Goal: Task Accomplishment & Management: Complete application form

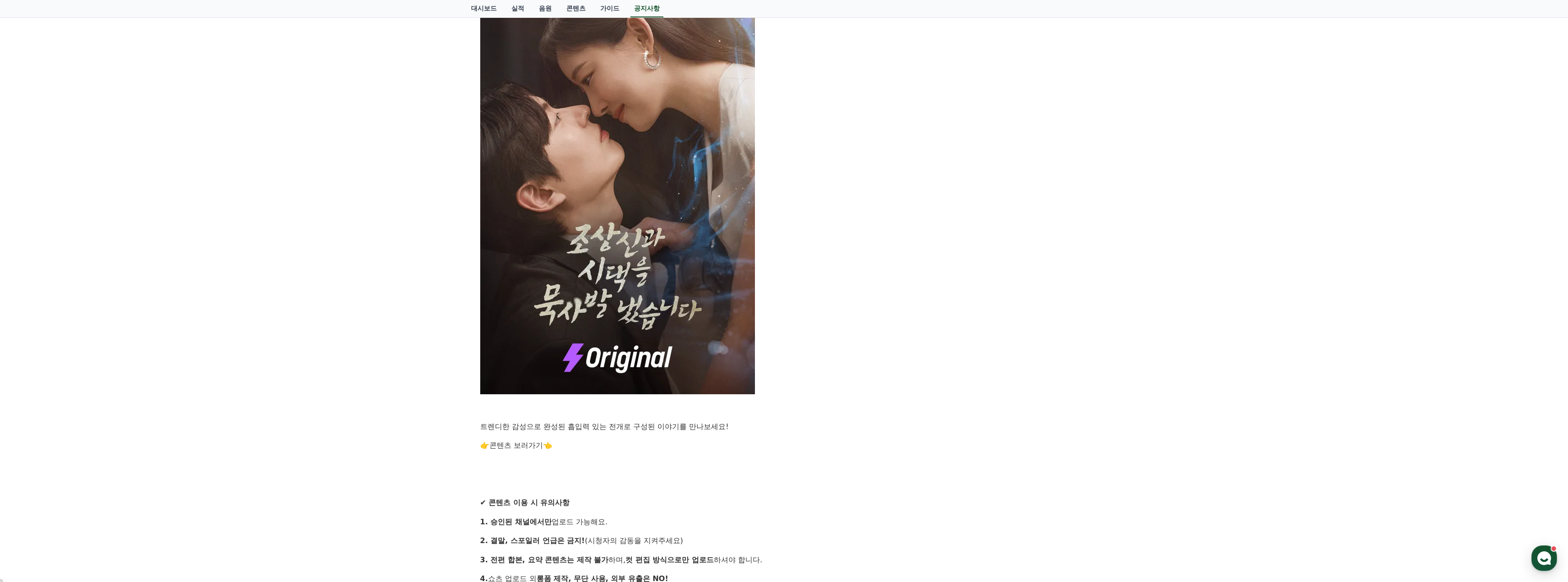
scroll to position [458, 0]
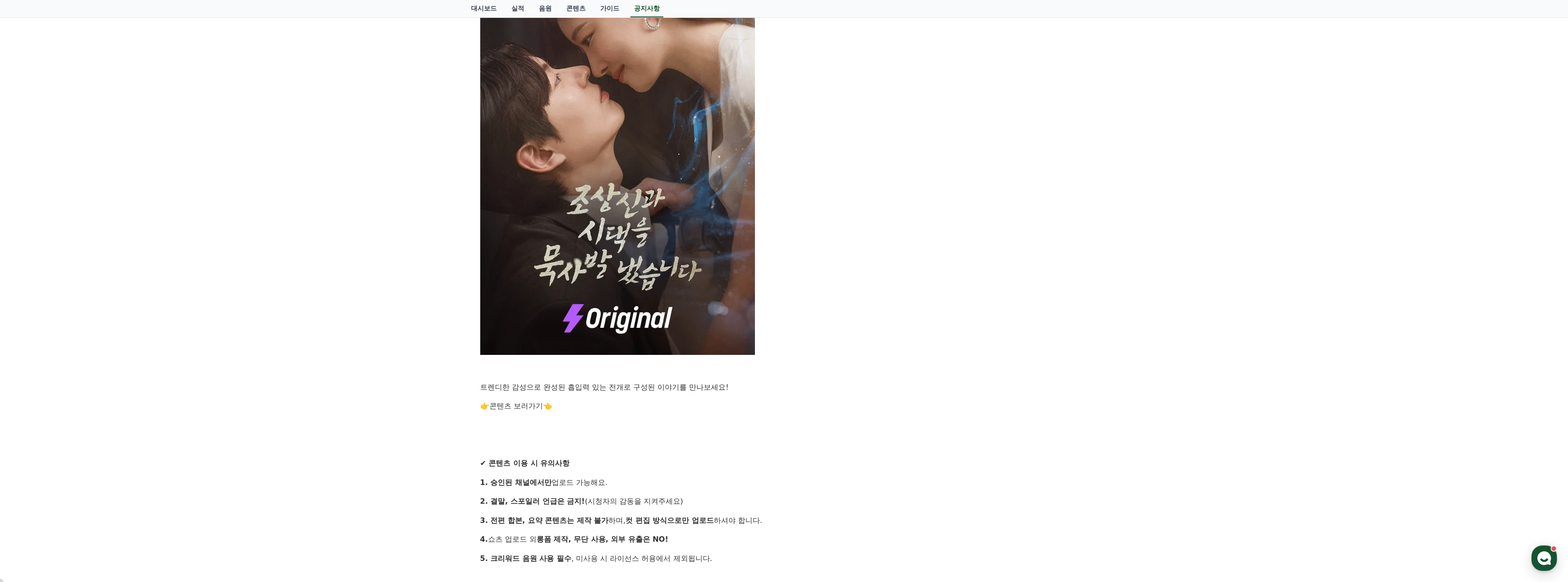
click at [514, 406] on link "콘텐츠 보러가기" at bounding box center [516, 406] width 53 height 9
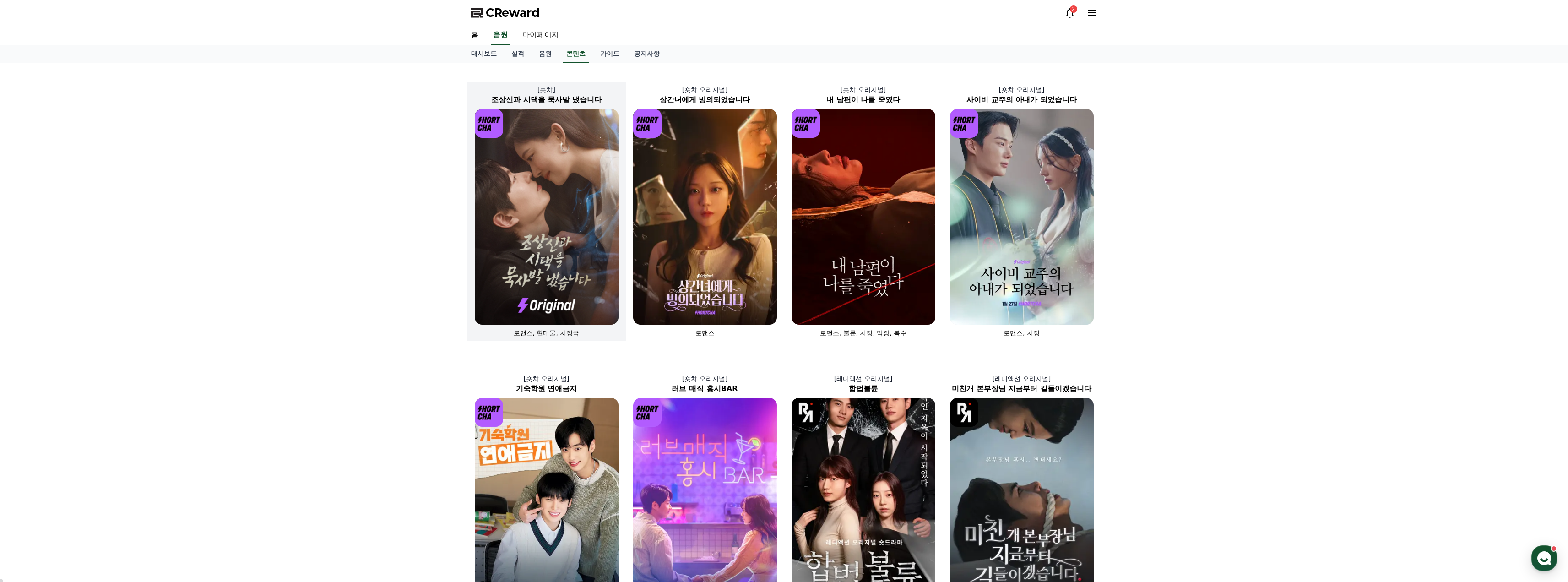
click at [528, 248] on img at bounding box center [547, 217] width 144 height 216
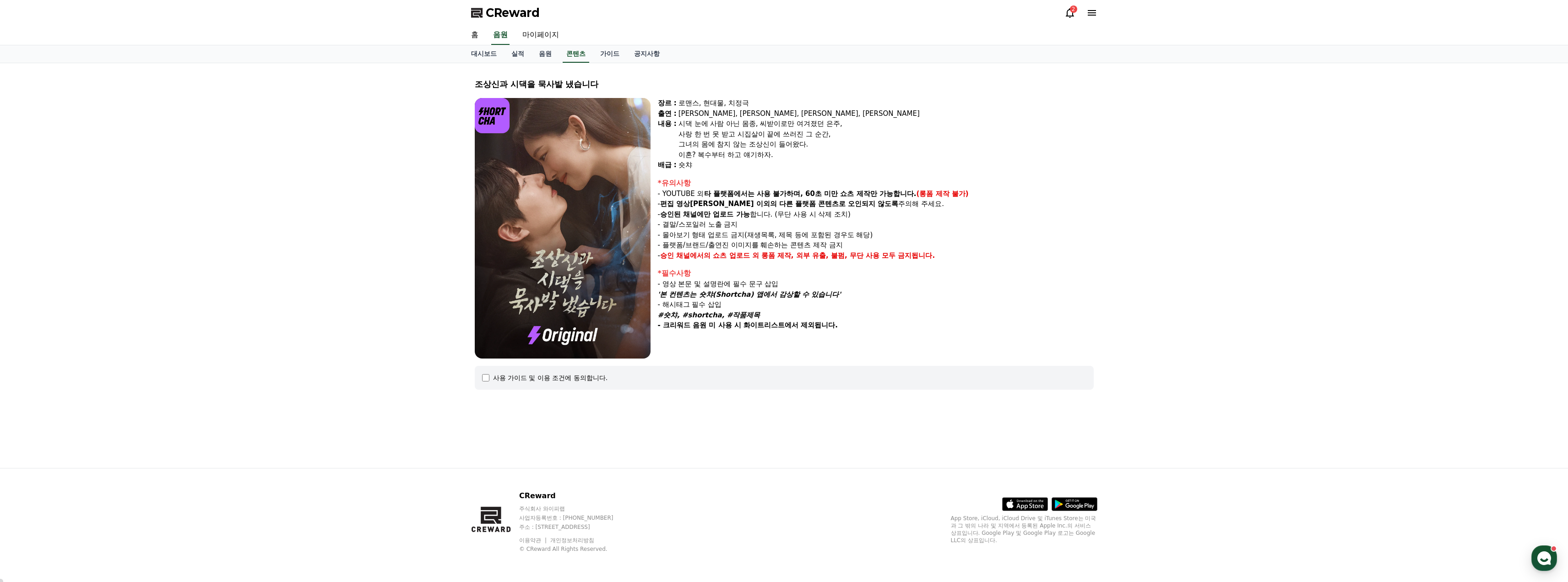
select select
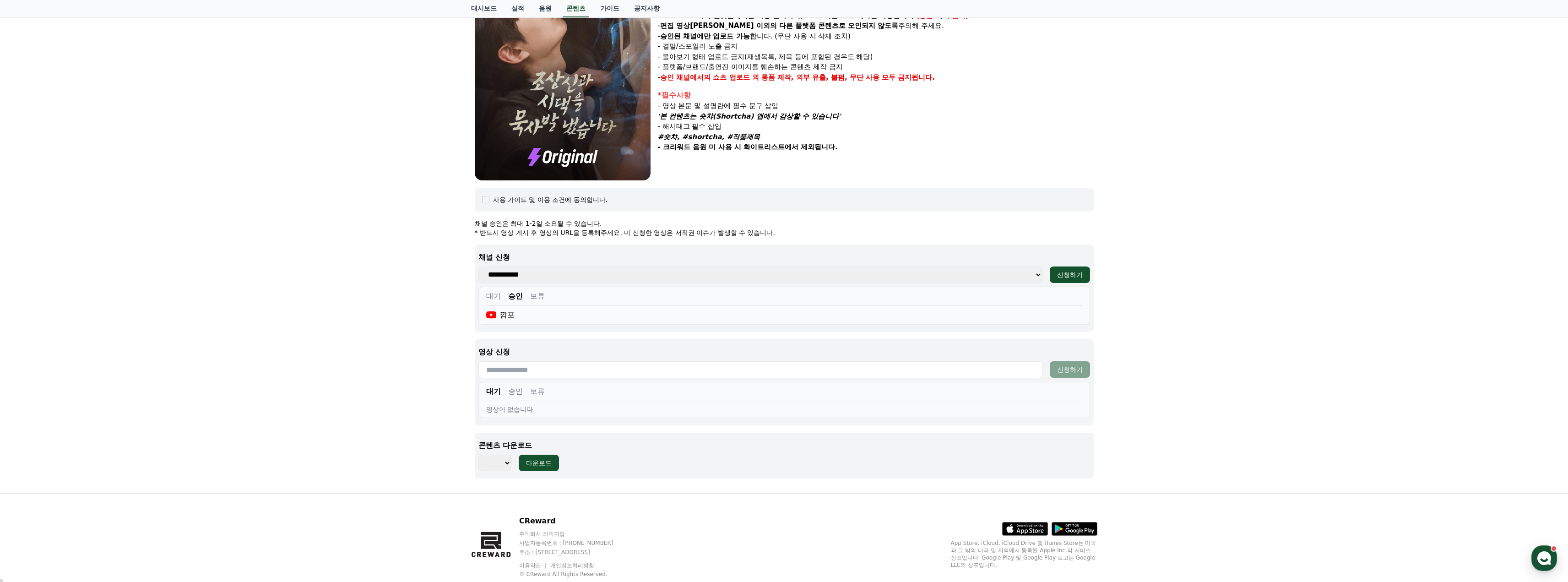
scroll to position [183, 0]
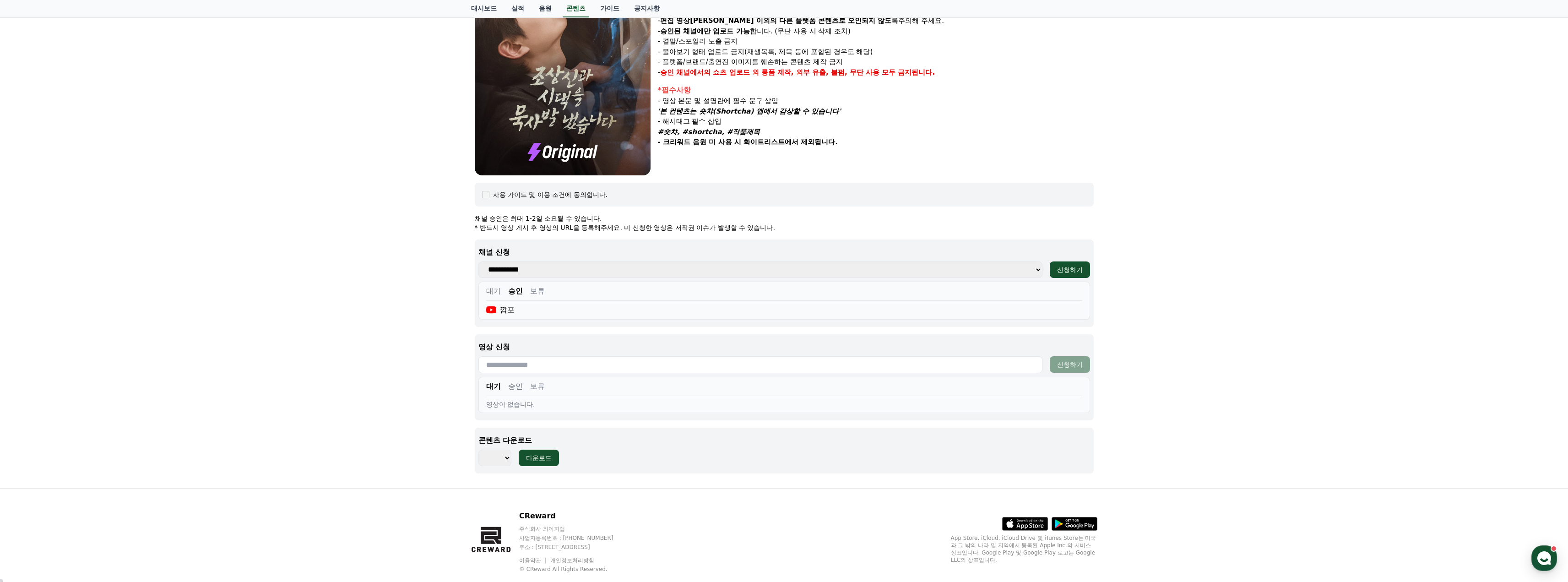
click at [549, 370] on input "text" at bounding box center [761, 364] width 564 height 17
paste input "**********"
type input "**********"
click at [1070, 367] on div "신청하기" at bounding box center [1069, 364] width 26 height 9
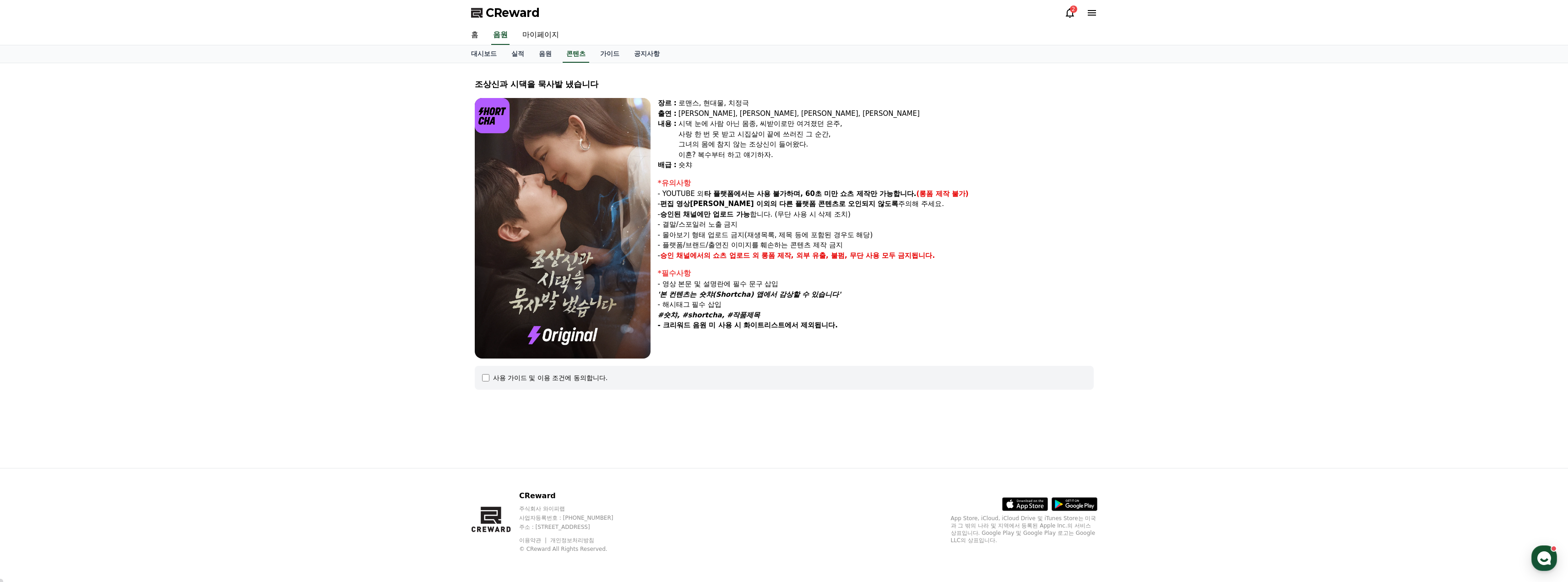
select select
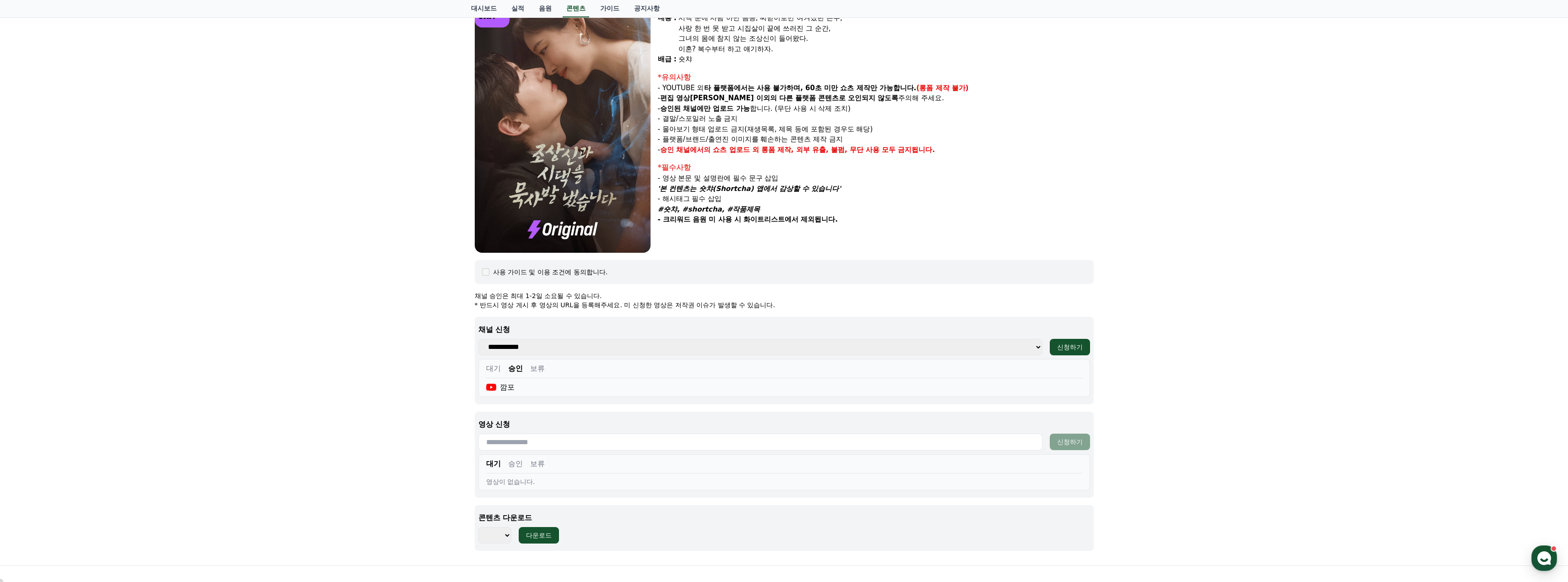
scroll to position [203, 0]
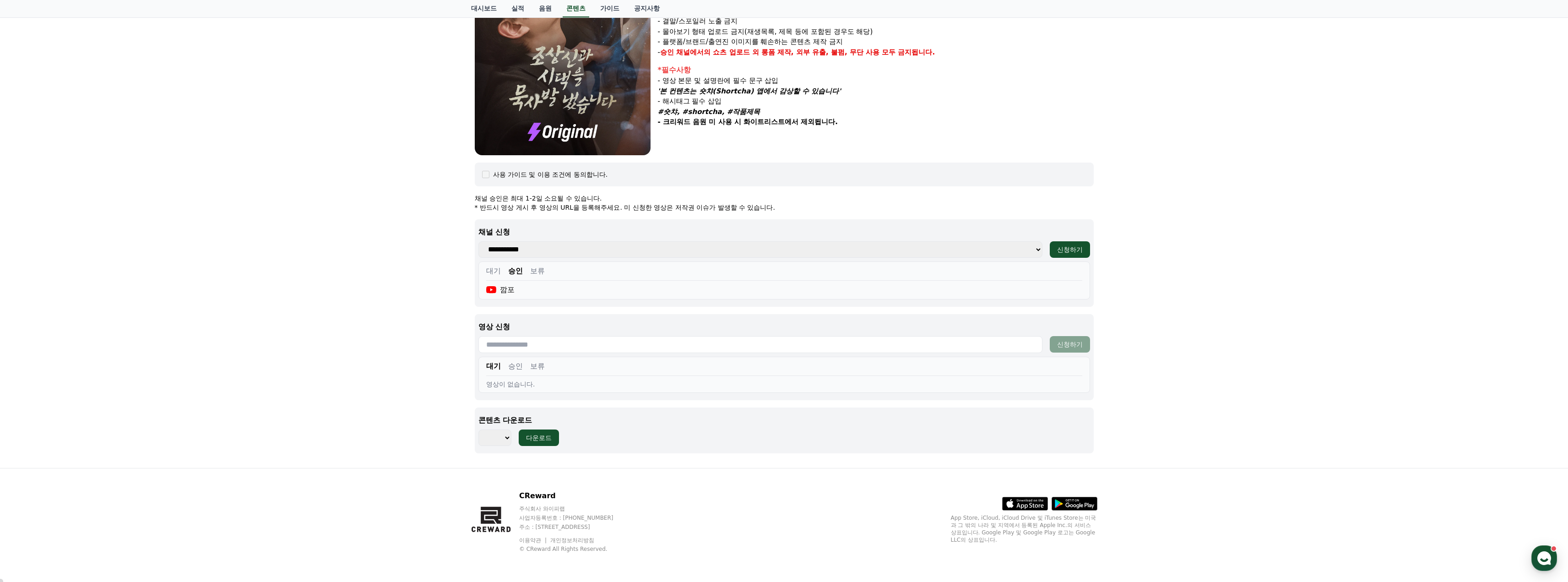
click at [507, 369] on div "대기 승인 보류" at bounding box center [784, 368] width 596 height 15
click at [520, 371] on button "승인" at bounding box center [516, 366] width 15 height 11
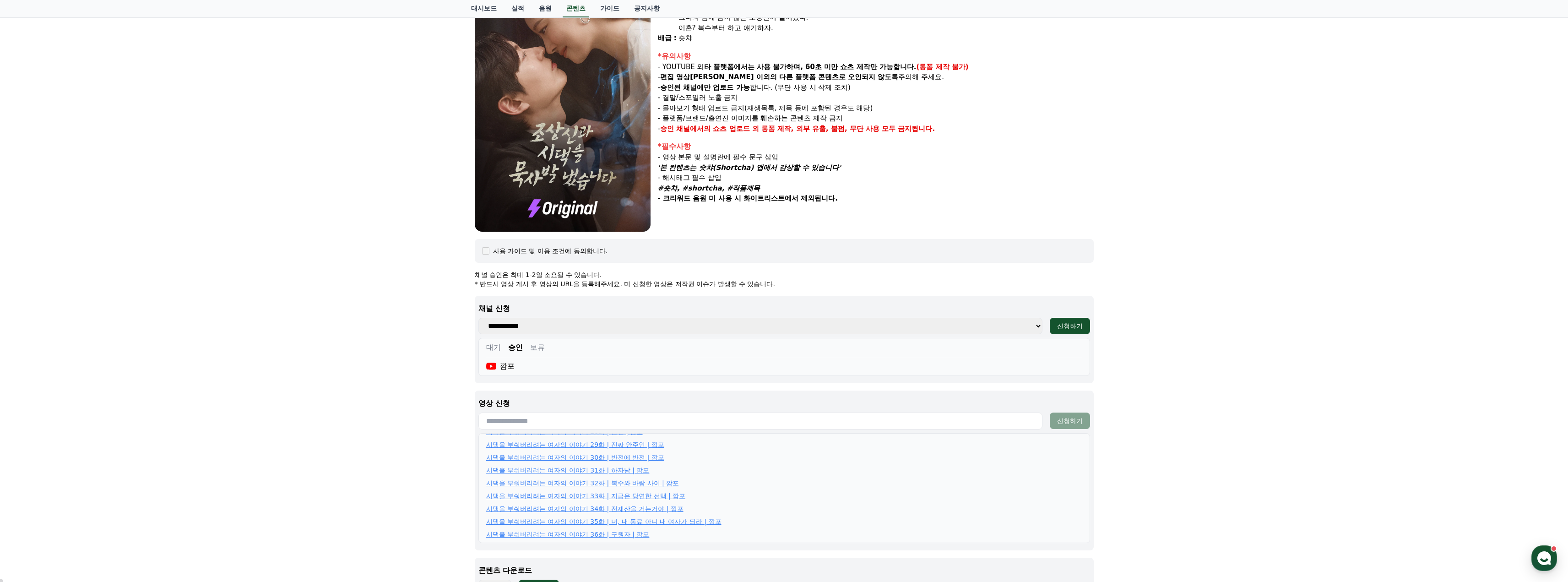
scroll to position [0, 0]
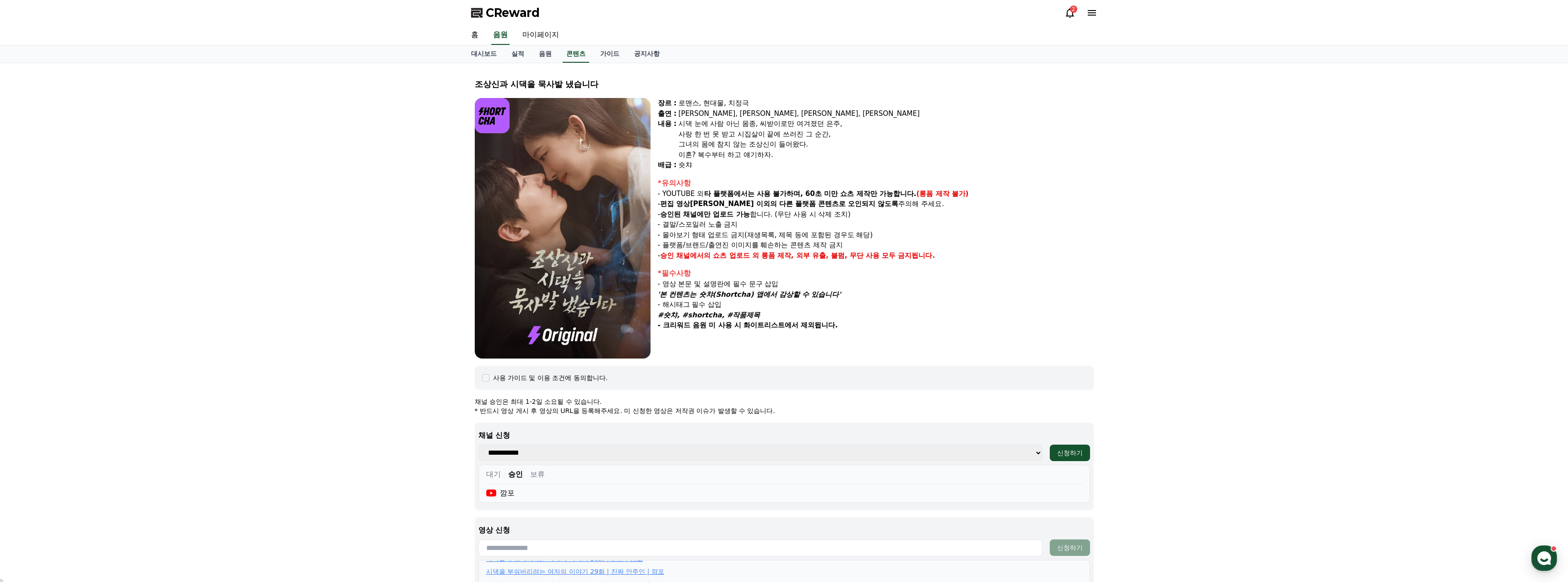
click at [1069, 12] on icon at bounding box center [1069, 13] width 11 height 11
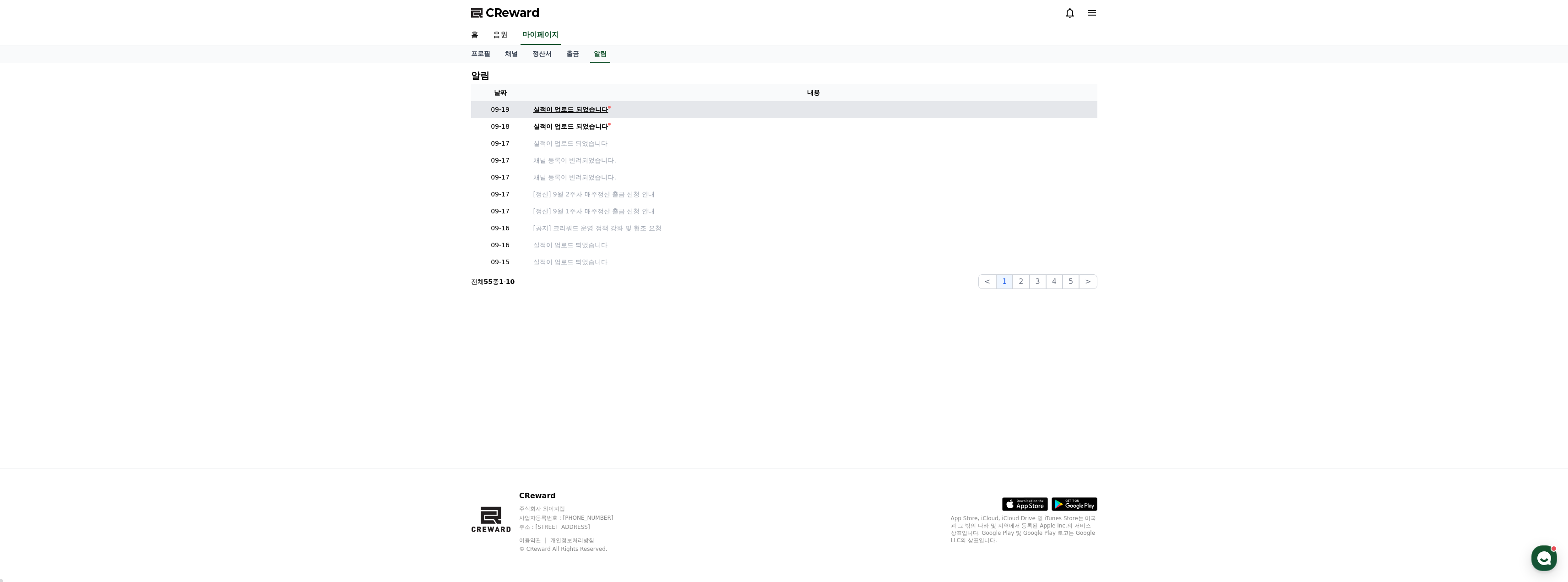
click at [545, 108] on div "실적이 업로드 되었습니다" at bounding box center [571, 109] width 75 height 10
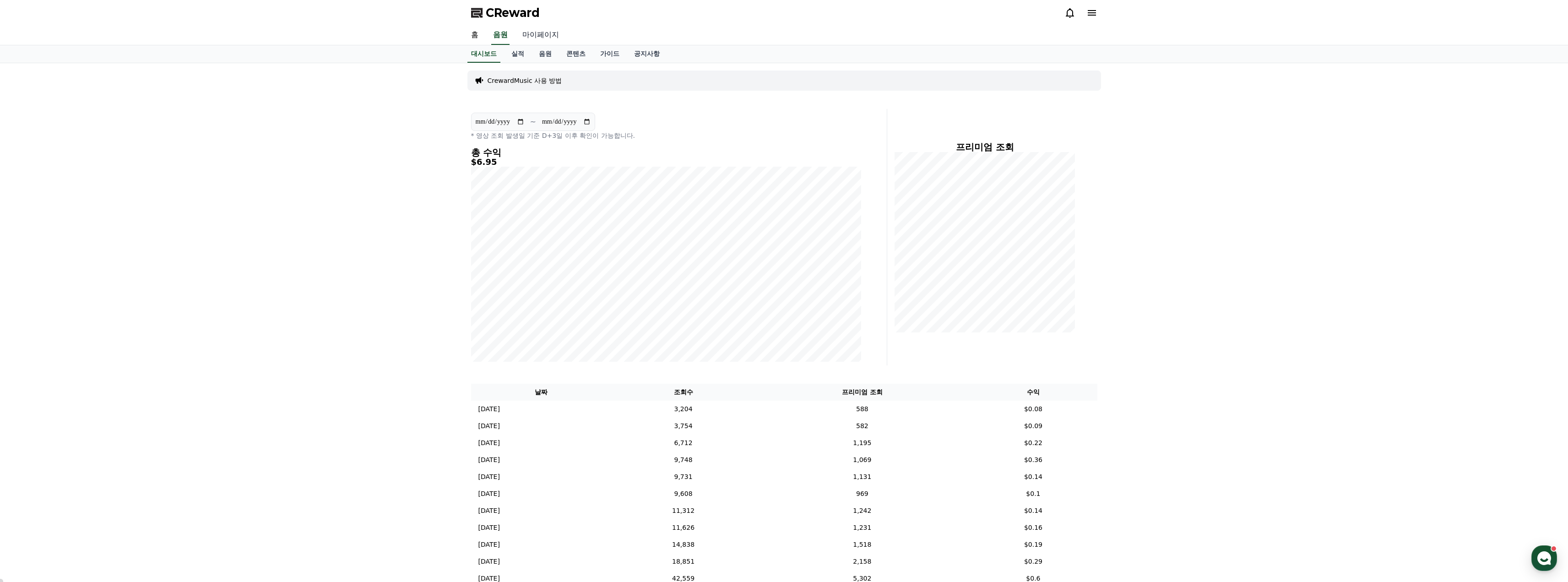
click at [531, 36] on link "마이페이지" at bounding box center [540, 36] width 51 height 19
select select "**********"
